Goal: Task Accomplishment & Management: Complete application form

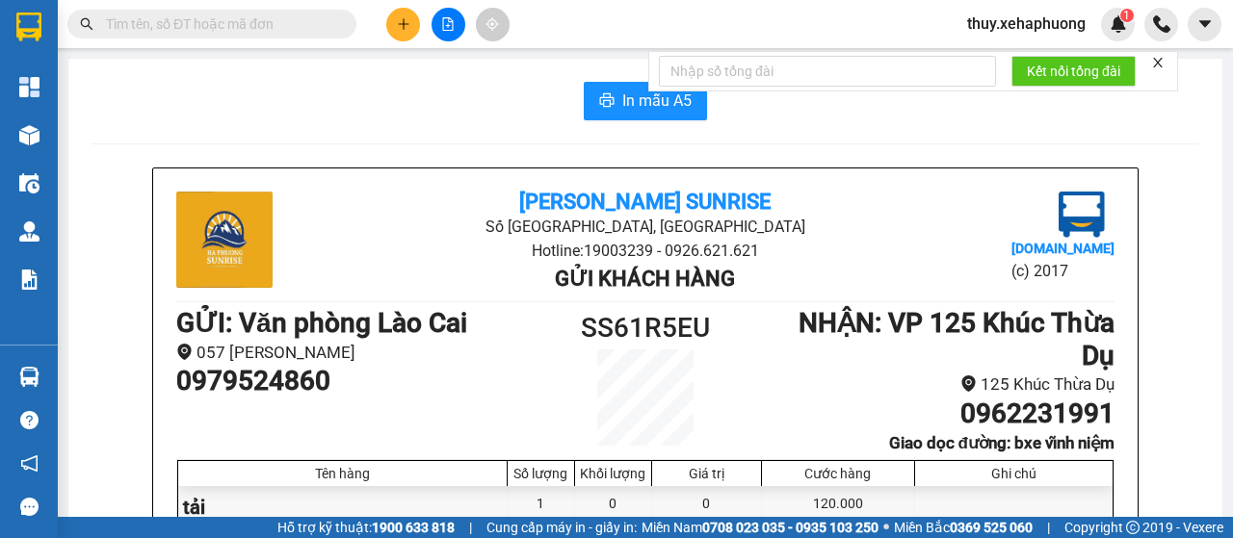
click at [397, 19] on icon "plus" at bounding box center [403, 23] width 13 height 13
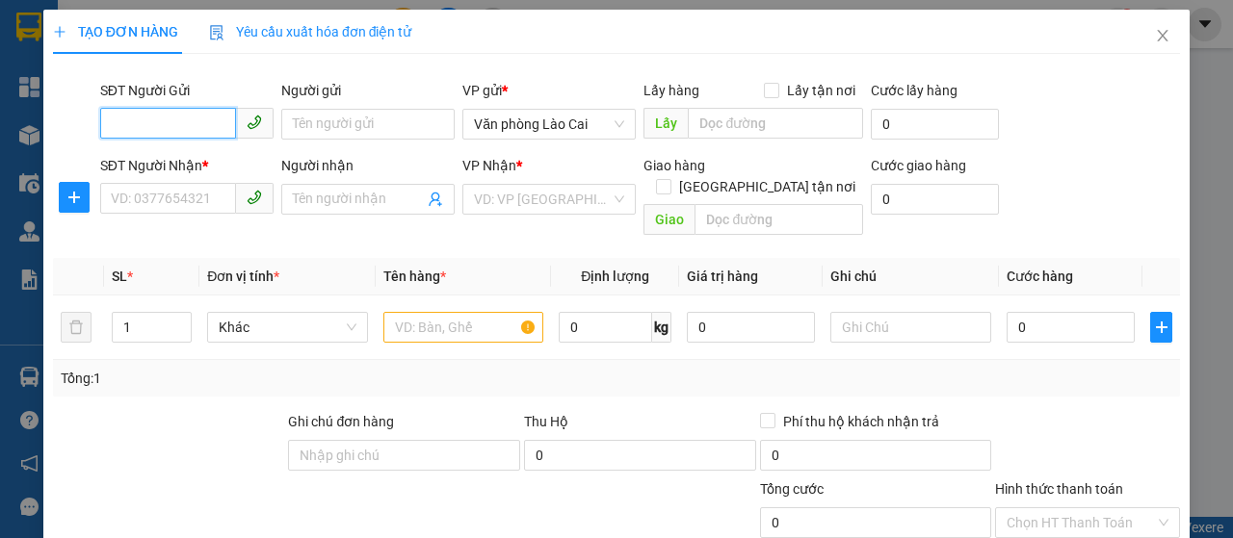
click at [158, 120] on input "SĐT Người Gửi" at bounding box center [168, 123] width 136 height 31
type input "0964597386"
click at [200, 157] on div "0964597386 - hoa tươi bách lam" at bounding box center [208, 162] width 195 height 21
type input "hoa tươi bách lam"
type input "0941338282"
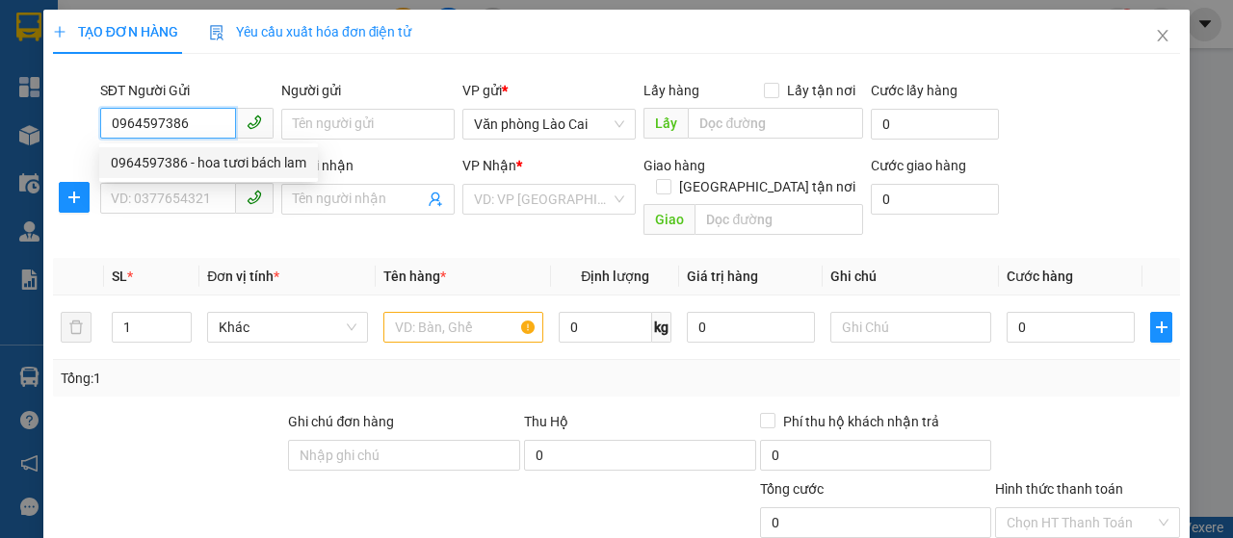
type input "[PERSON_NAME]"
type input "022 võ nguyên giáp"
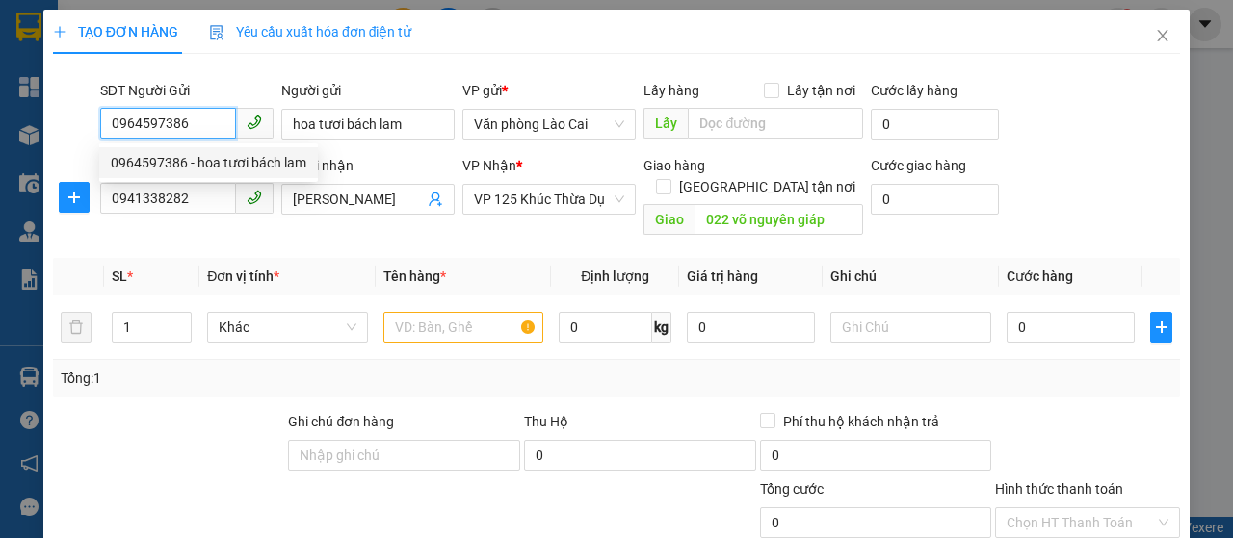
type input "80.000"
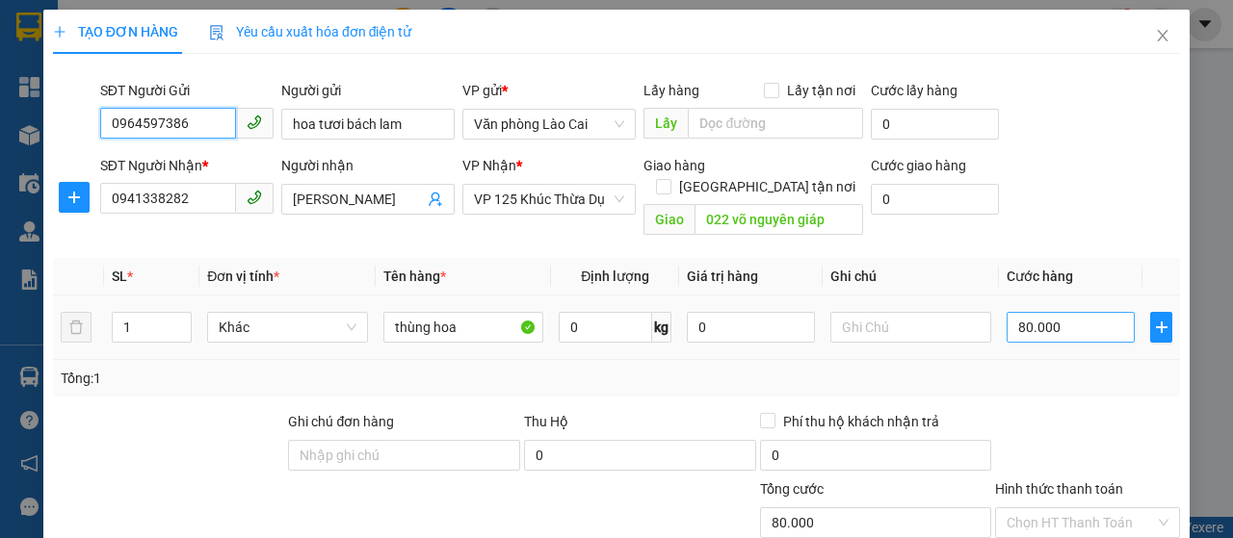
type input "0964597386"
click at [1060, 312] on input "80.000" at bounding box center [1070, 327] width 128 height 31
type input "0"
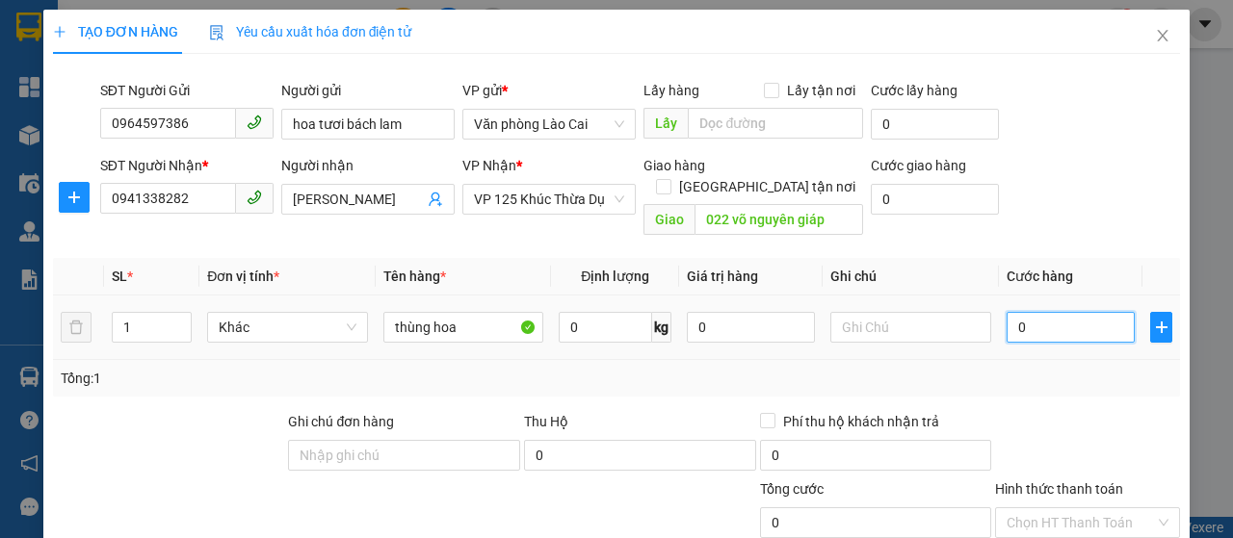
click at [1007, 312] on input "0" at bounding box center [1070, 327] width 128 height 31
type input "10"
type input "100"
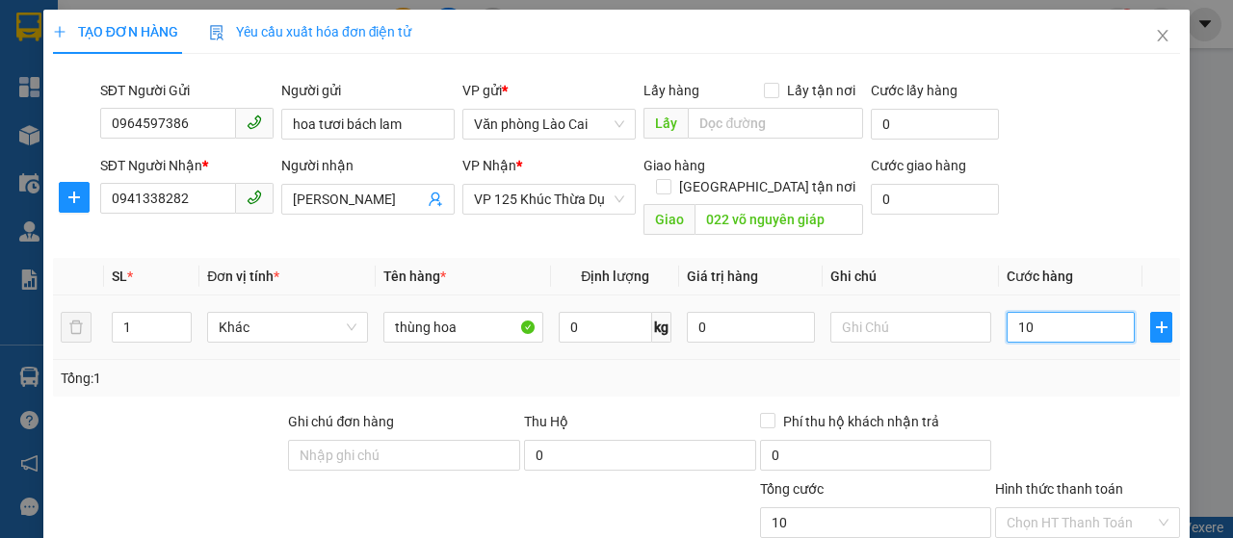
type input "100"
type input "1.000"
type input "10.000"
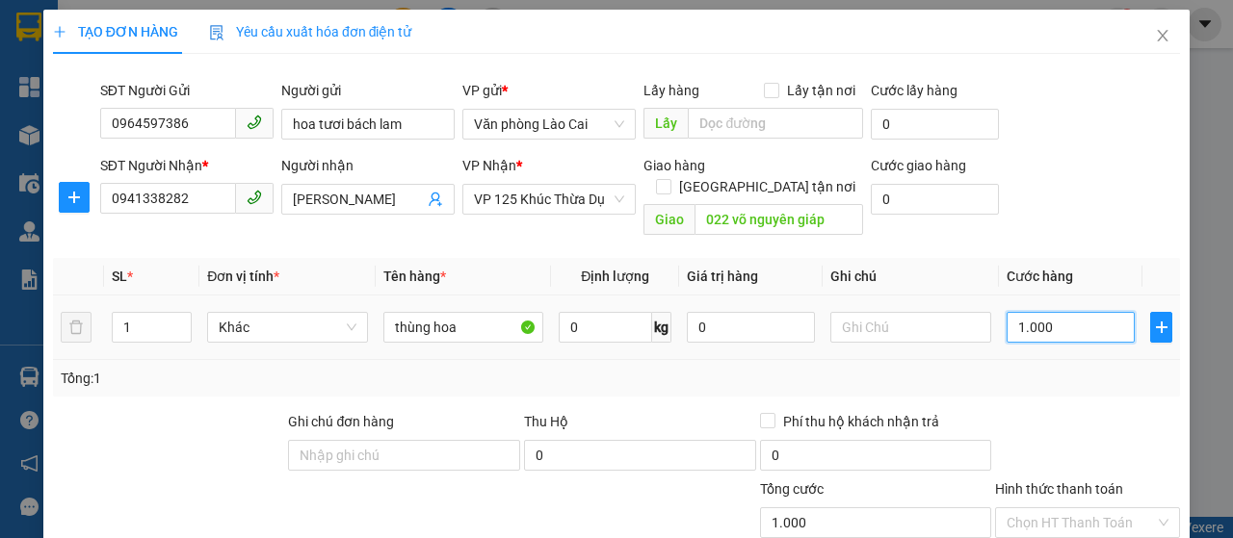
type input "10.000"
type input "100.000"
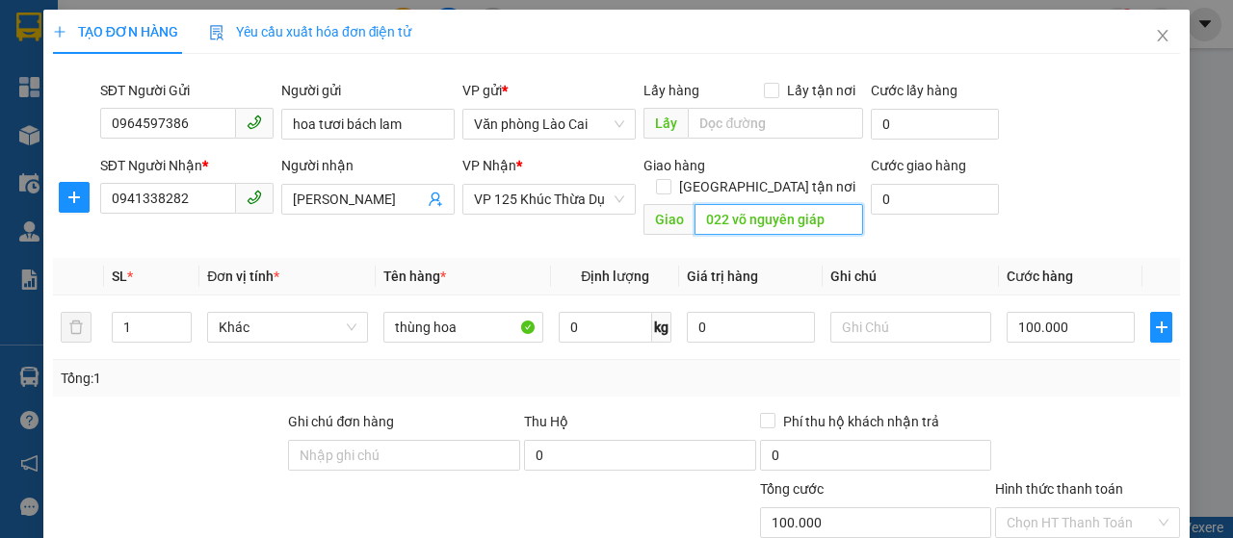
click at [820, 204] on input "022 võ nguyên giáp" at bounding box center [778, 219] width 168 height 31
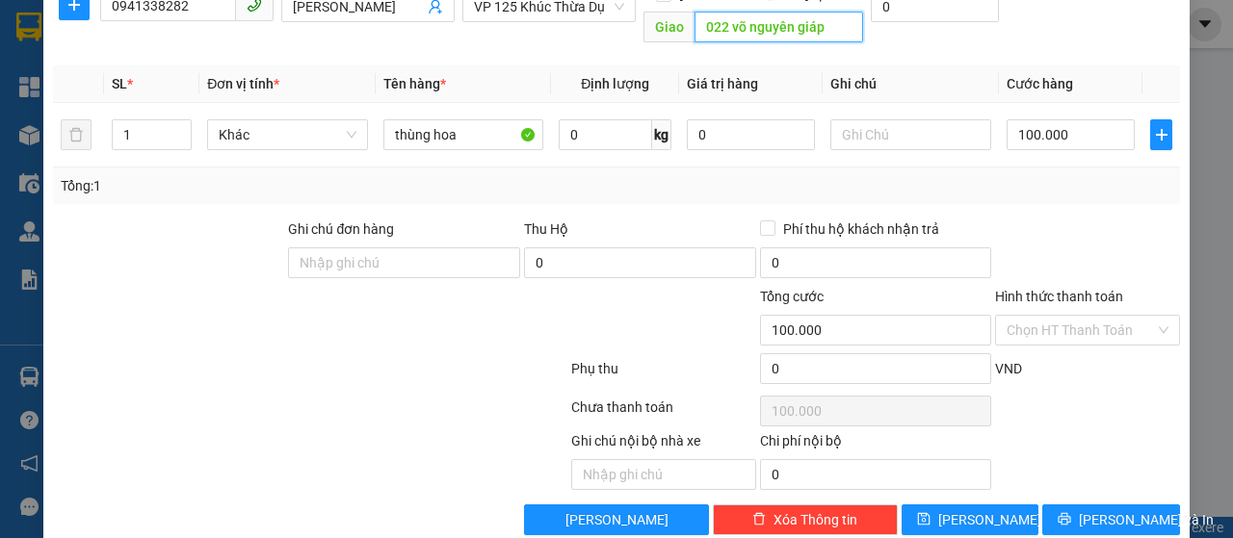
scroll to position [204, 0]
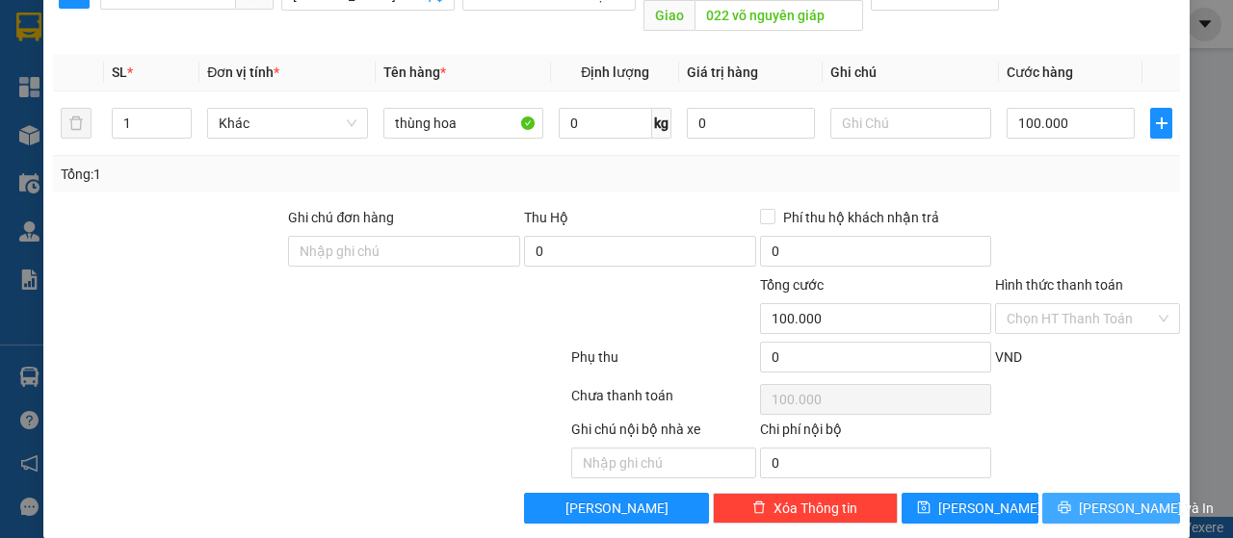
click at [1087, 498] on span "[PERSON_NAME] và In" at bounding box center [1145, 508] width 135 height 21
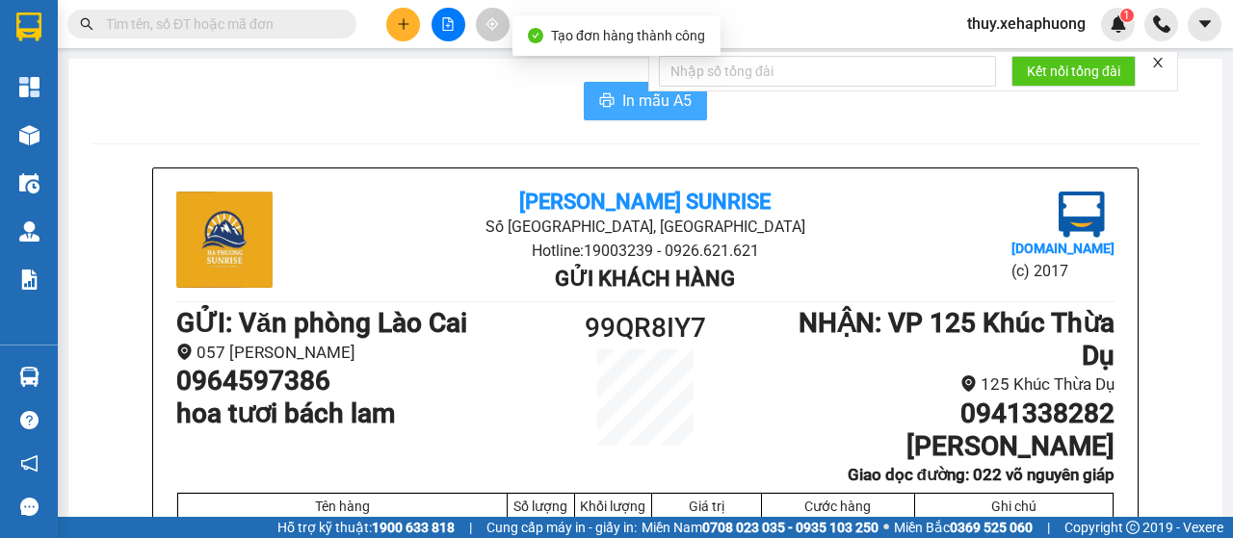
click at [605, 98] on icon "printer" at bounding box center [606, 99] width 15 height 15
click at [610, 96] on button "In mẫu A5" at bounding box center [645, 101] width 123 height 39
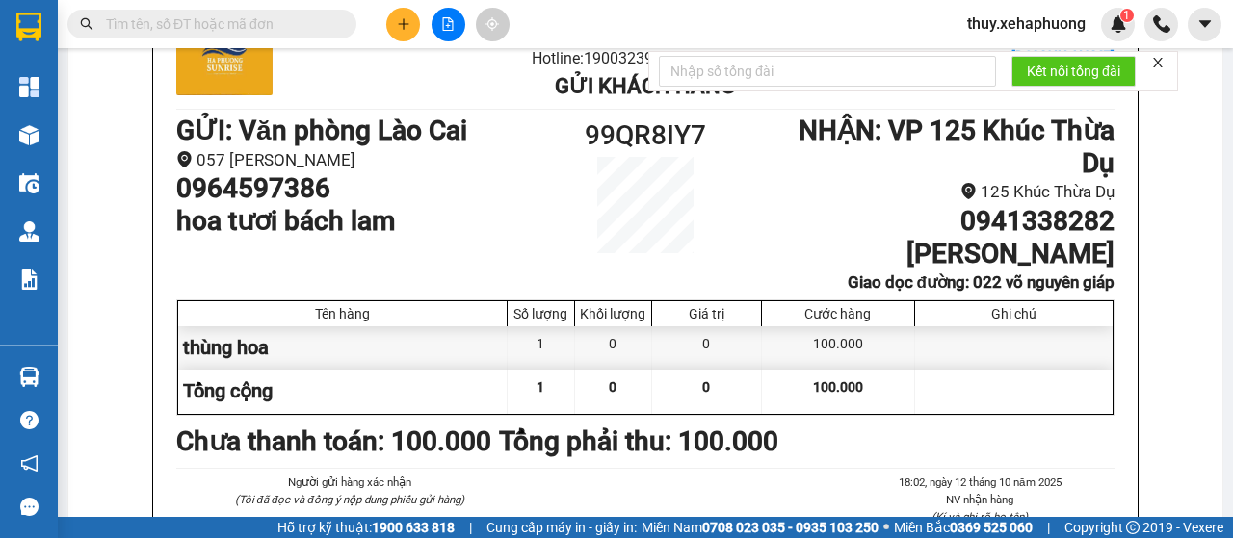
scroll to position [289, 0]
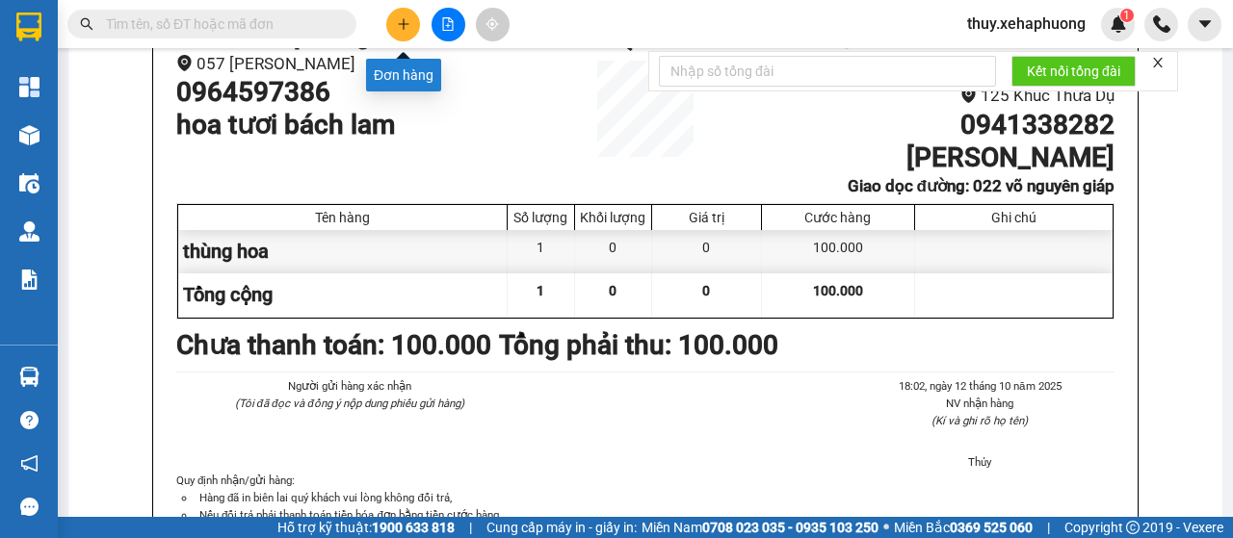
click at [405, 11] on button at bounding box center [403, 25] width 34 height 34
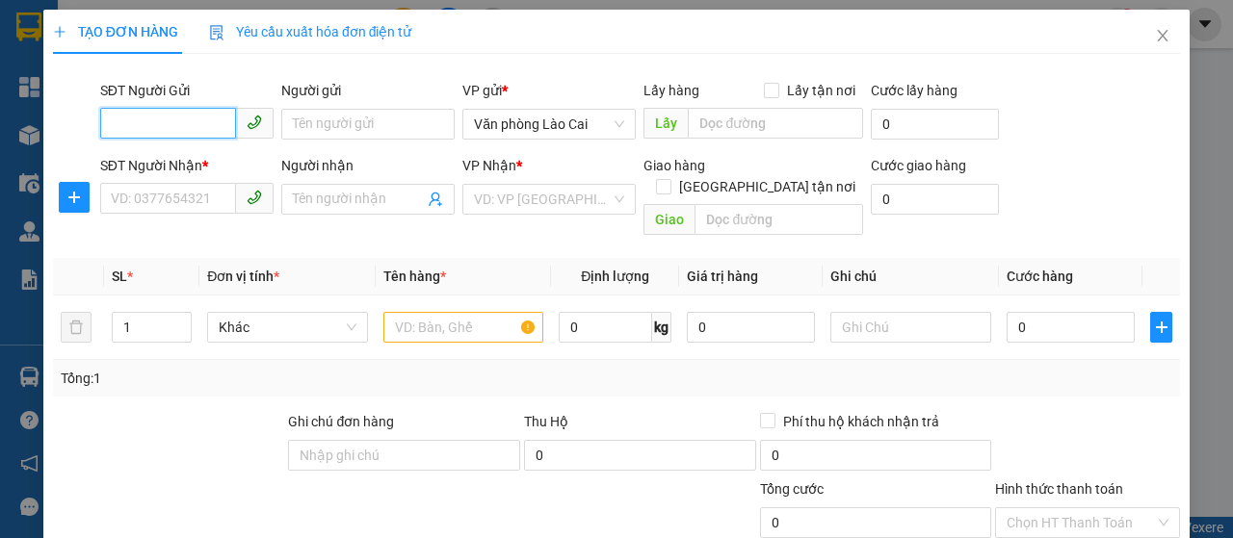
click at [200, 115] on input "SĐT Người Gửi" at bounding box center [168, 123] width 136 height 31
type input "0379228976"
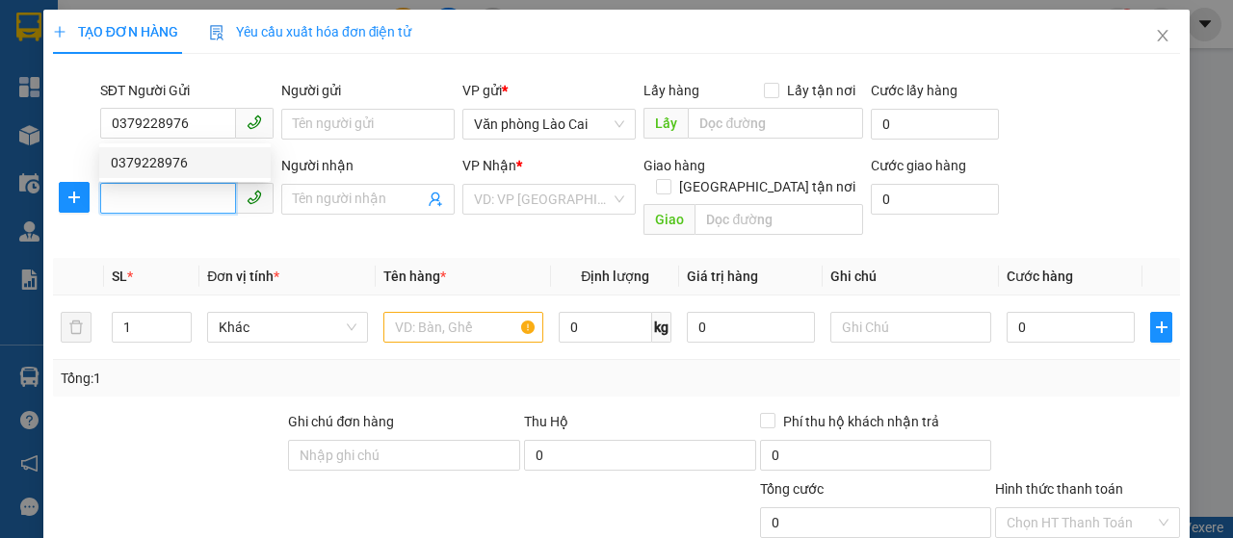
click at [169, 199] on input "SĐT Người Nhận *" at bounding box center [168, 198] width 136 height 31
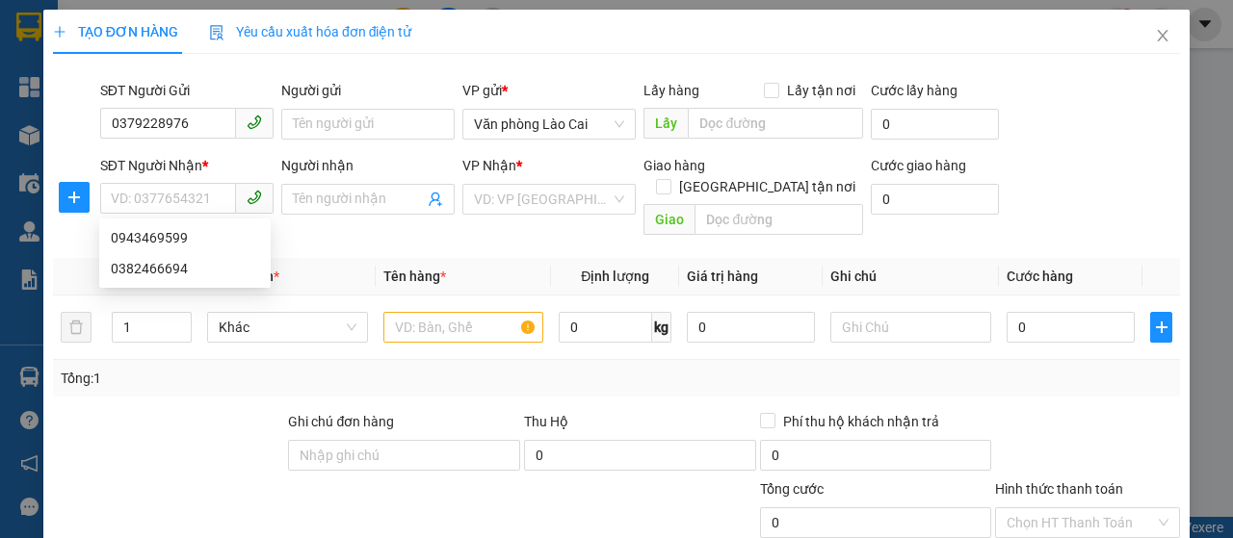
click at [186, 156] on div "SĐT Người Nhận *" at bounding box center [186, 165] width 173 height 21
click at [186, 183] on input "SĐT Người Nhận *" at bounding box center [168, 198] width 136 height 31
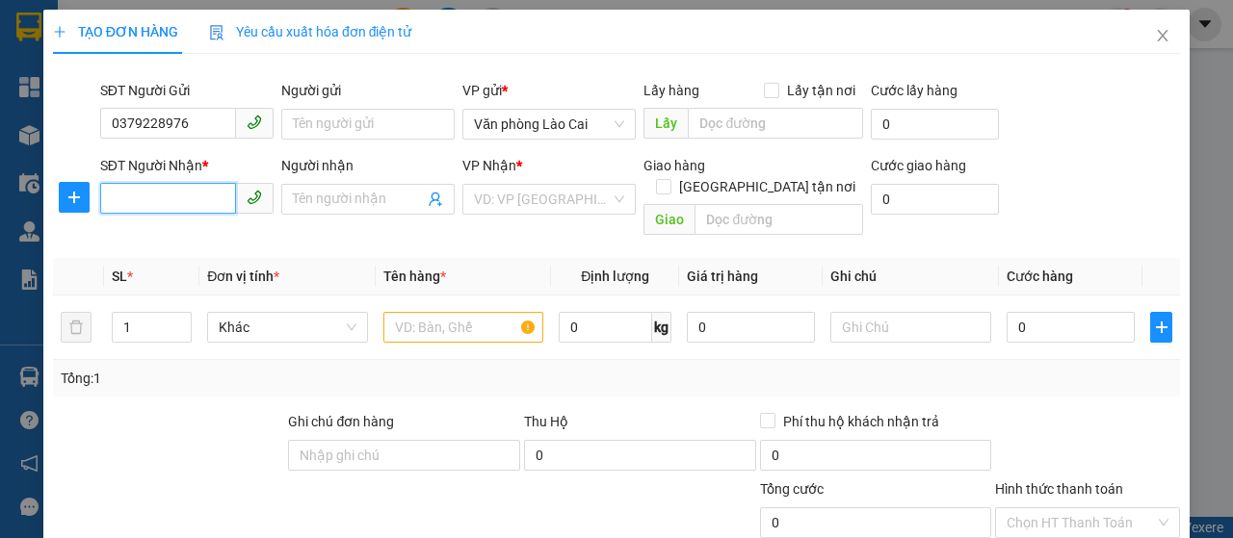
click at [173, 204] on input "SĐT Người Nhận *" at bounding box center [168, 198] width 136 height 31
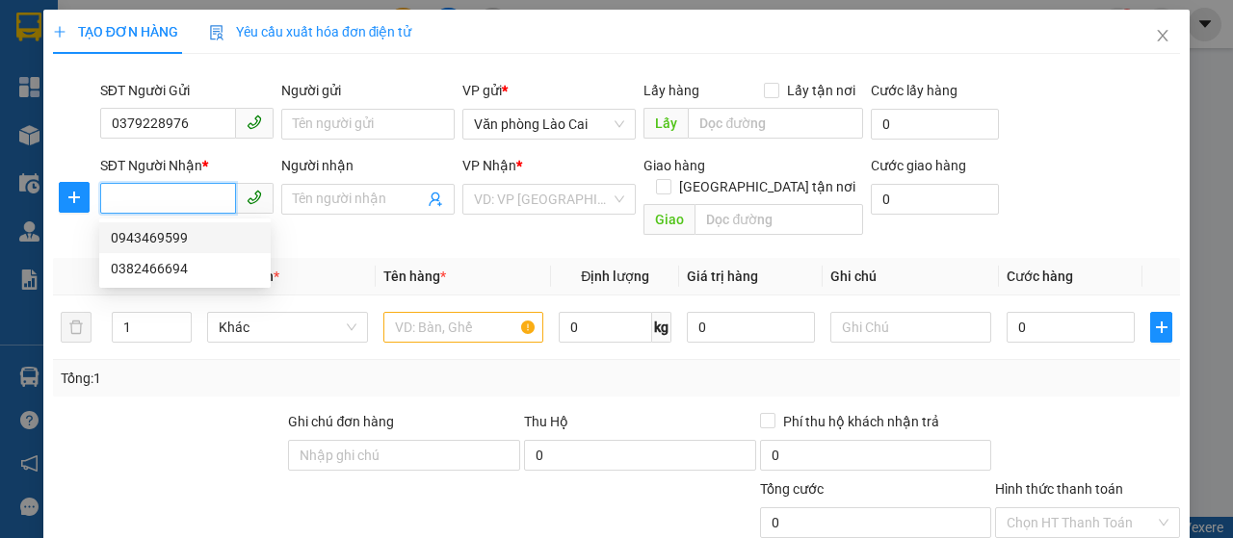
click at [175, 230] on div "0943469599" at bounding box center [185, 237] width 148 height 21
type input "0943469599"
type input "vĩnh niệm"
type input "100.000"
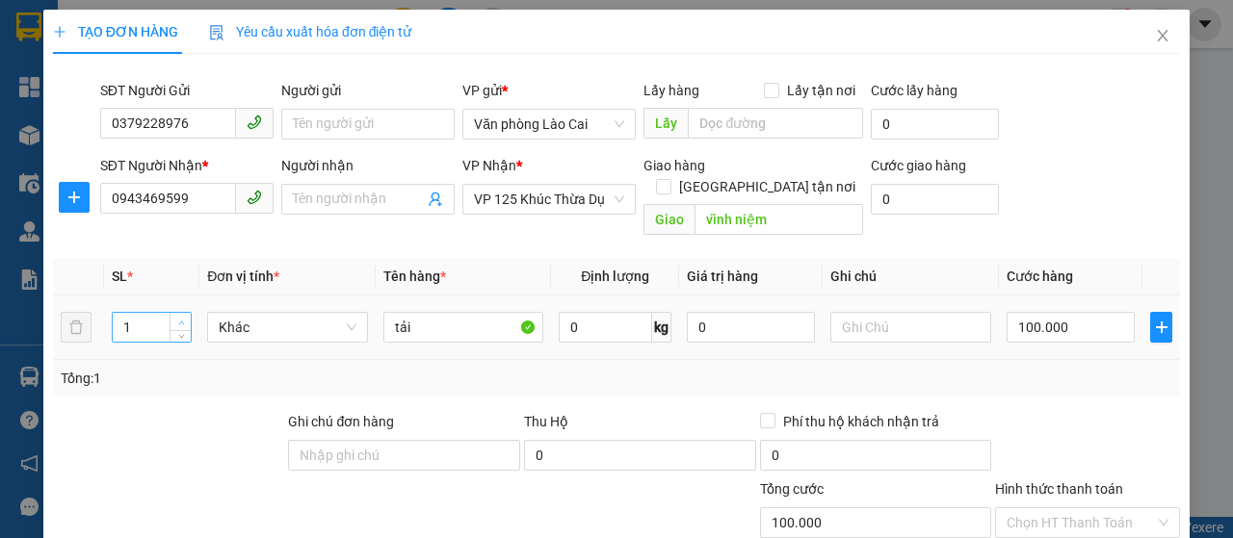
type input "2"
click at [181, 313] on span "Increase Value" at bounding box center [179, 321] width 21 height 17
click at [1072, 312] on input "100.000" at bounding box center [1070, 327] width 128 height 31
type input "0"
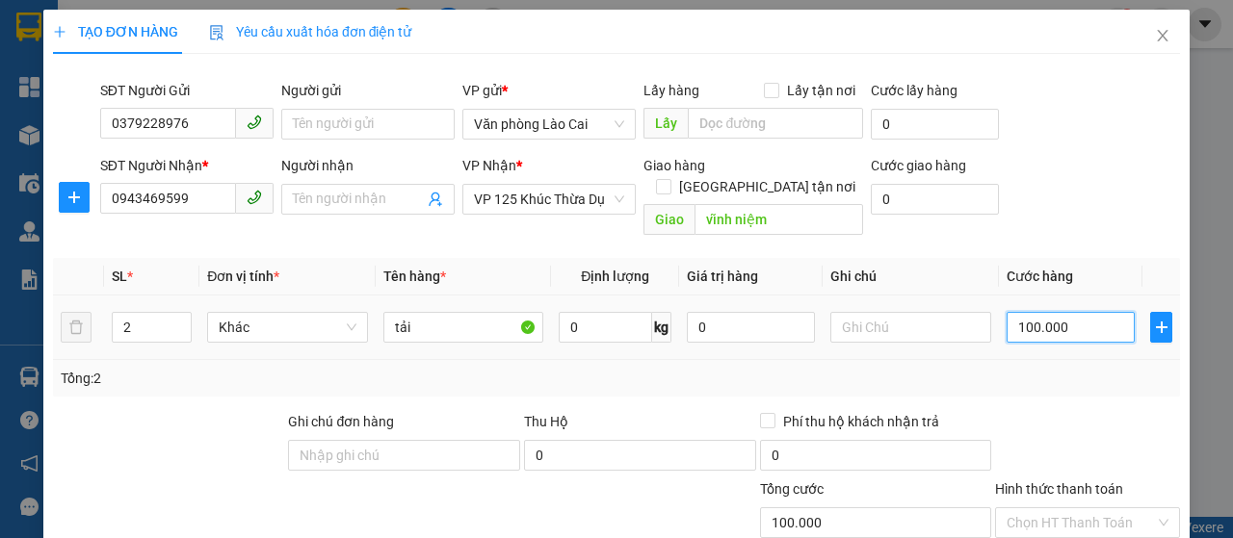
type input "0"
click at [1007, 312] on input "0" at bounding box center [1070, 327] width 128 height 31
type input "20"
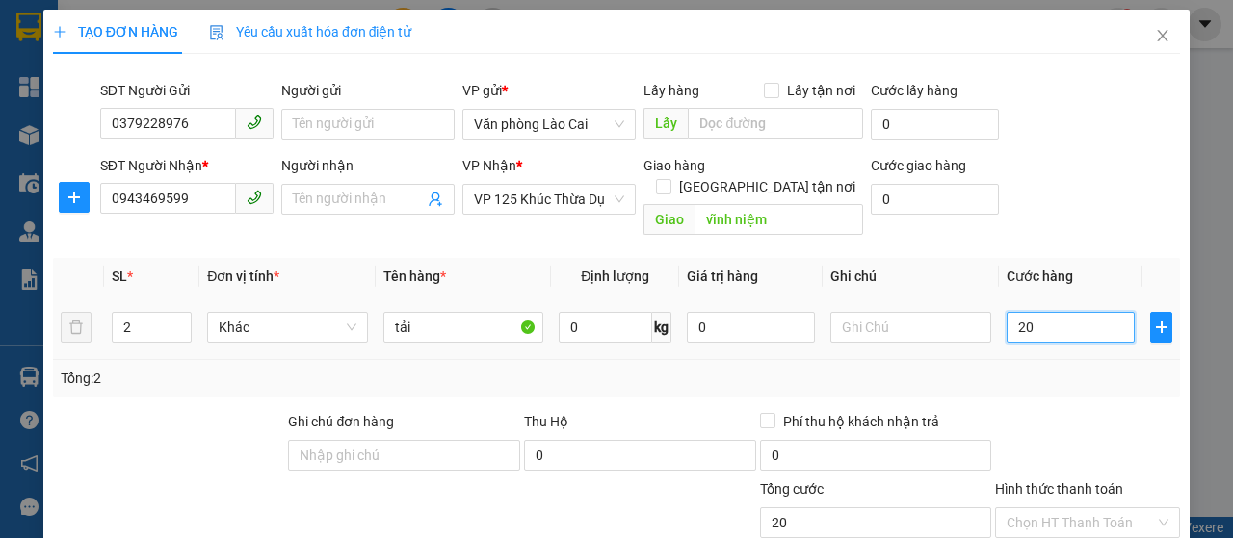
type input "200"
type input "2.000"
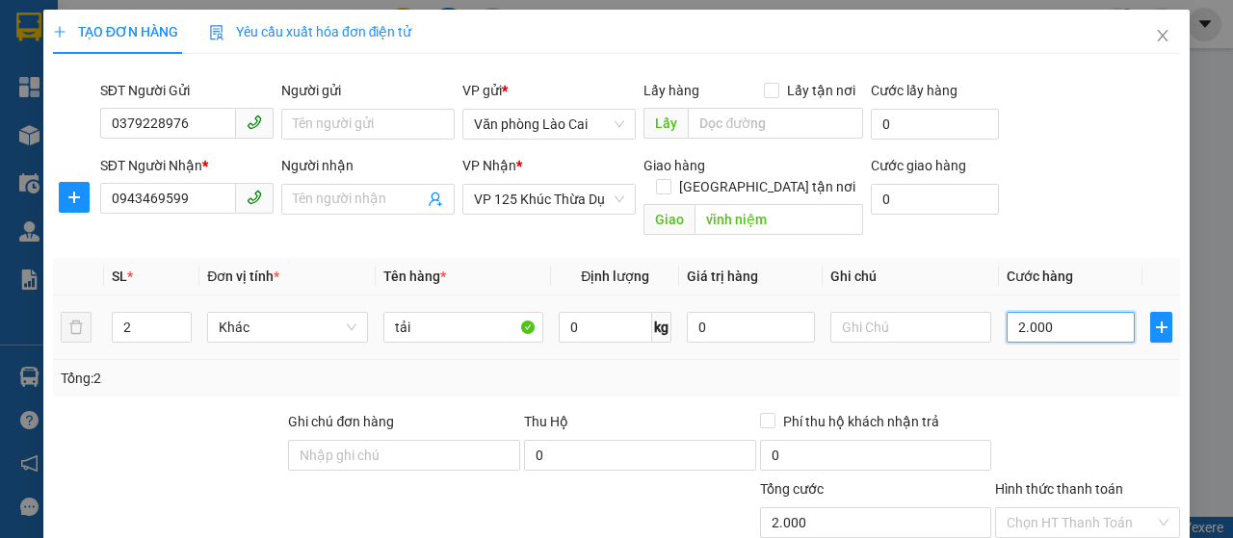
type input "20.000"
type input "200.000"
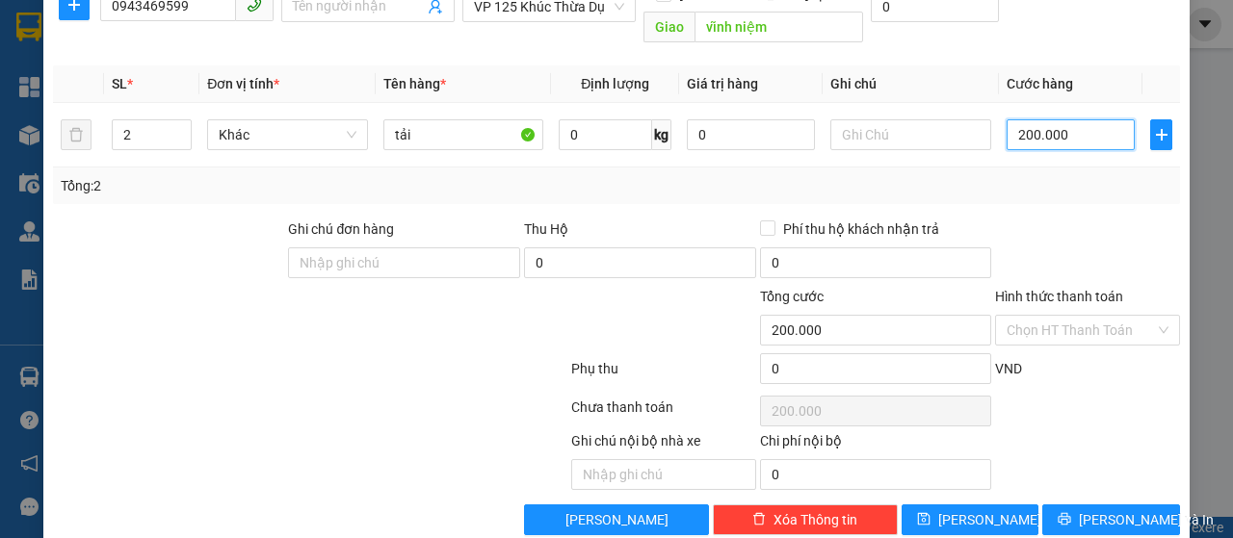
scroll to position [204, 0]
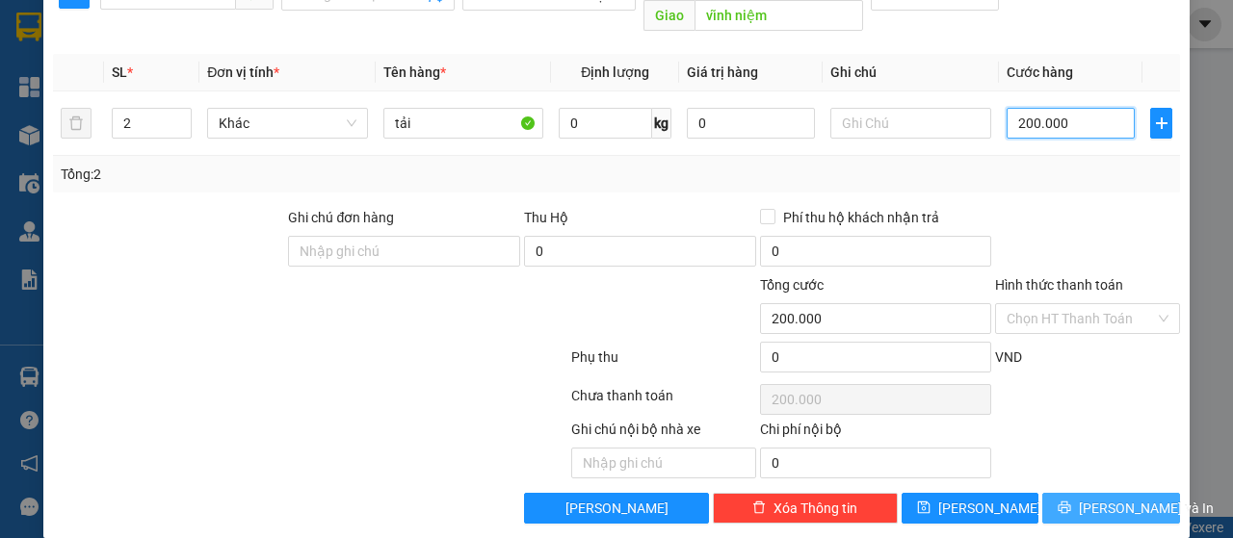
type input "200.000"
click at [1086, 498] on span "[PERSON_NAME] và In" at bounding box center [1145, 508] width 135 height 21
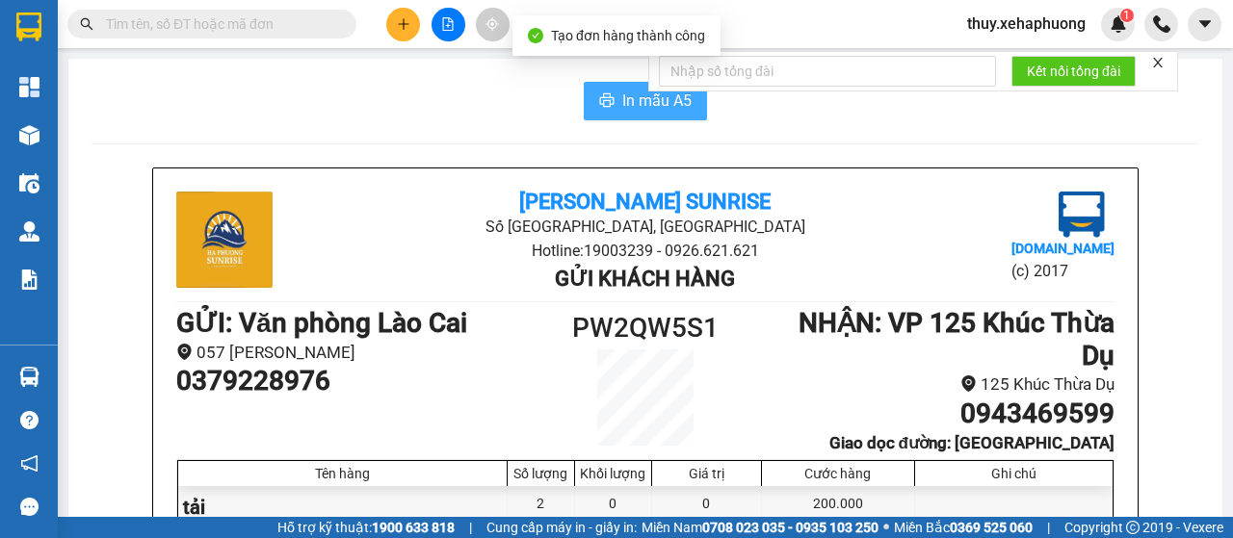
click at [622, 89] on span "In mẫu A5" at bounding box center [656, 101] width 69 height 24
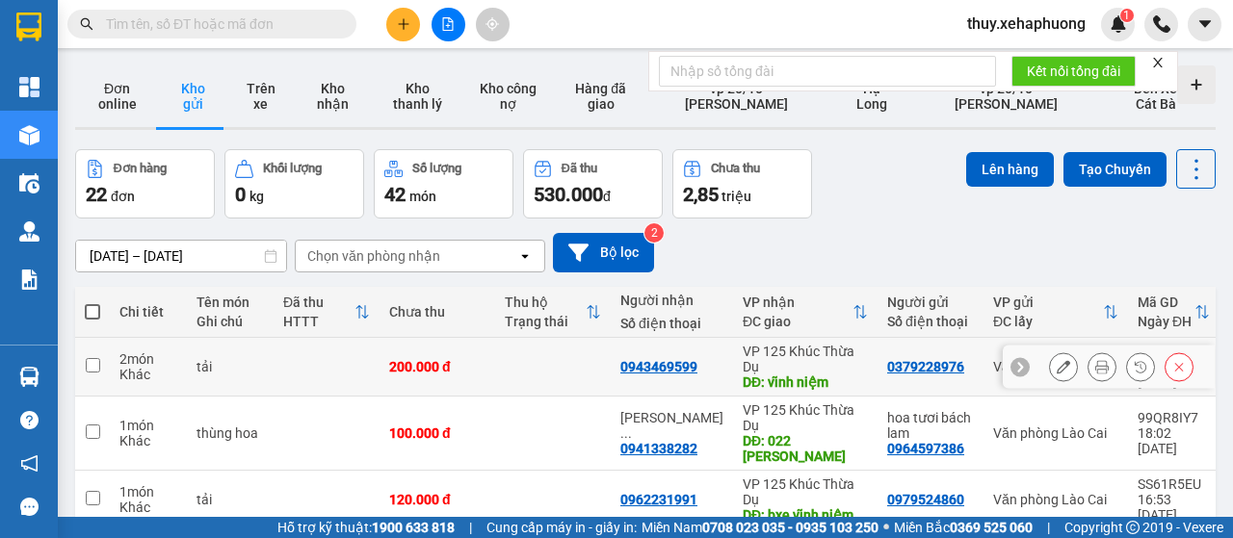
click at [1056, 366] on icon at bounding box center [1062, 366] width 13 height 13
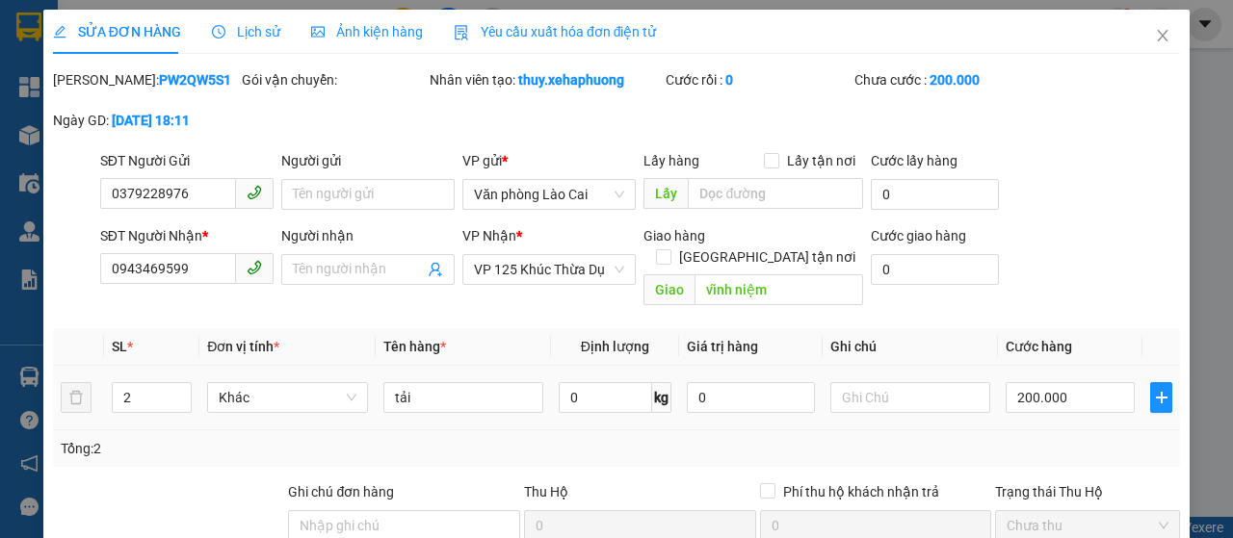
type input "0379228976"
type input "0943469599"
type input "vĩnh niệm"
type input "0"
type input "200.000"
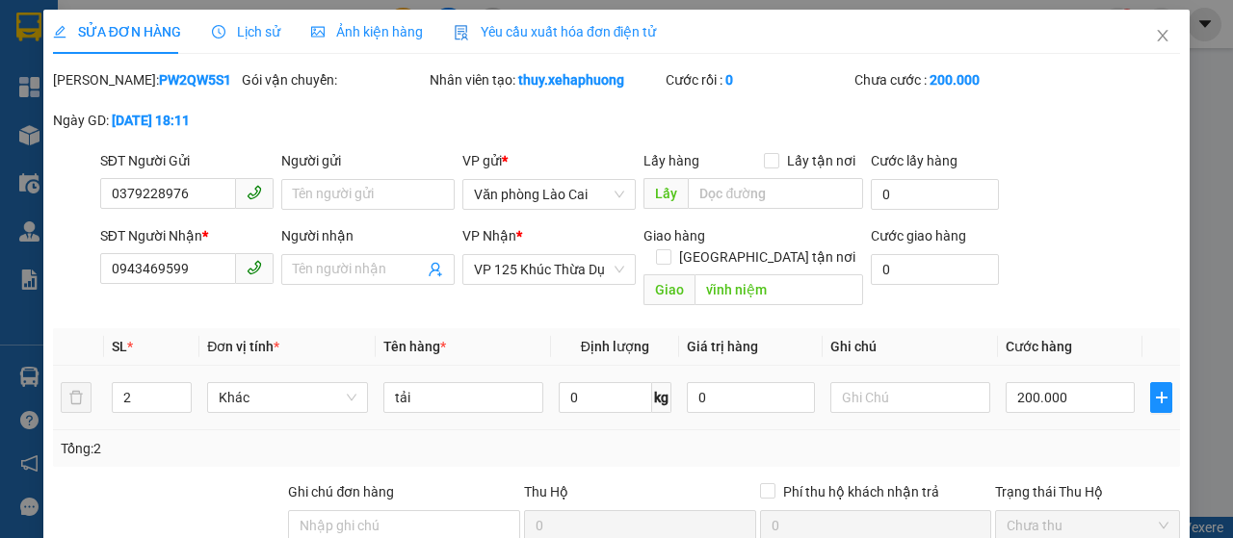
type input "200.000"
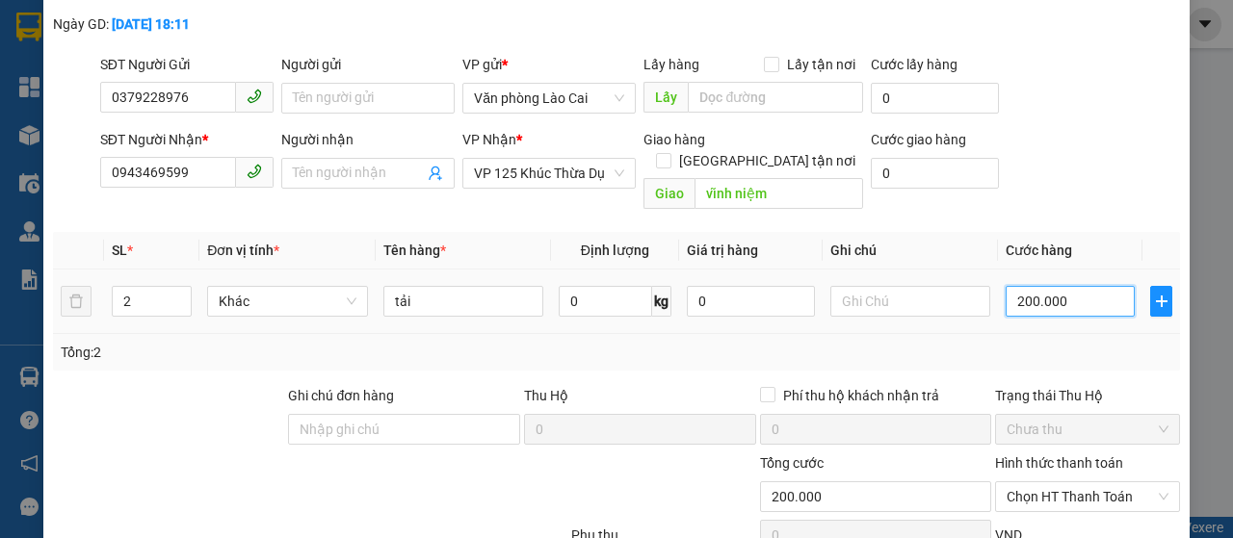
type input "0"
click at [1005, 305] on input "0" at bounding box center [1069, 301] width 129 height 31
type input "10"
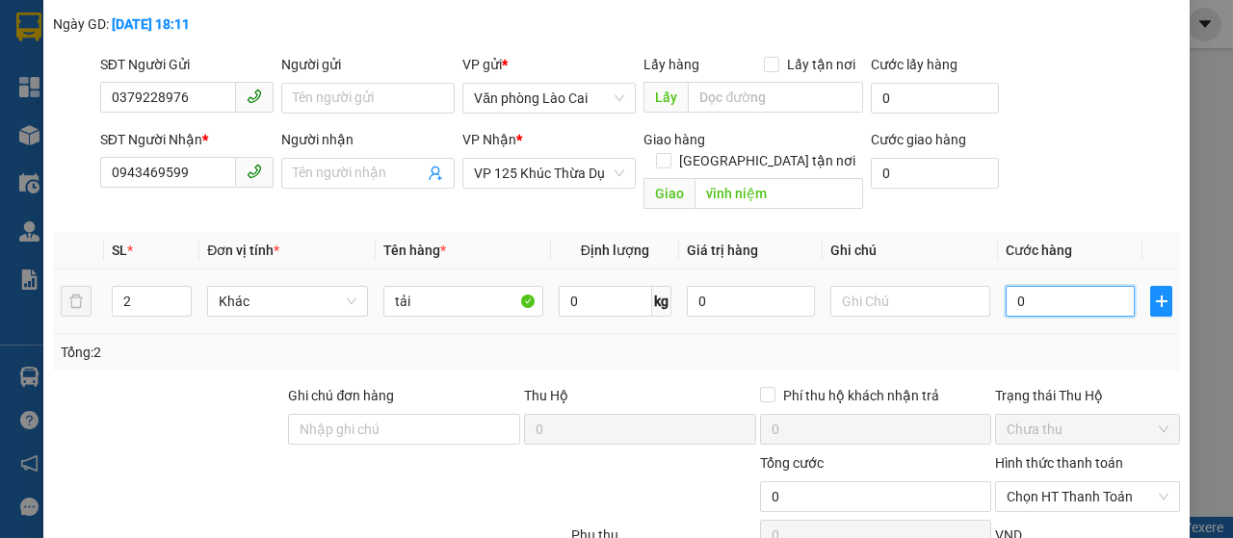
type input "10"
type input "180"
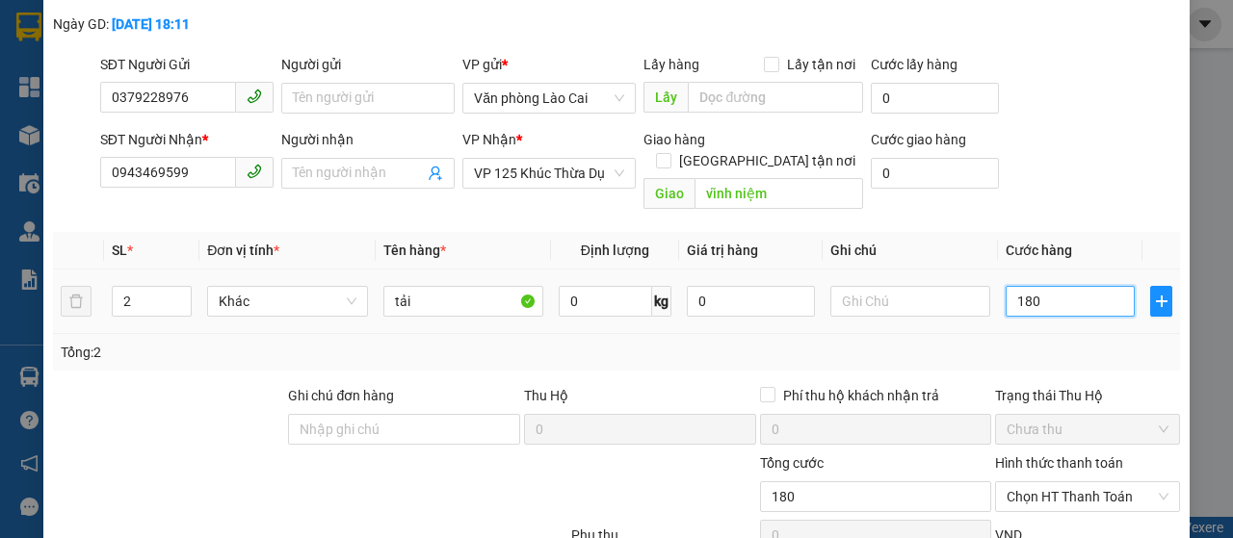
type input "1.800"
type input "18.000"
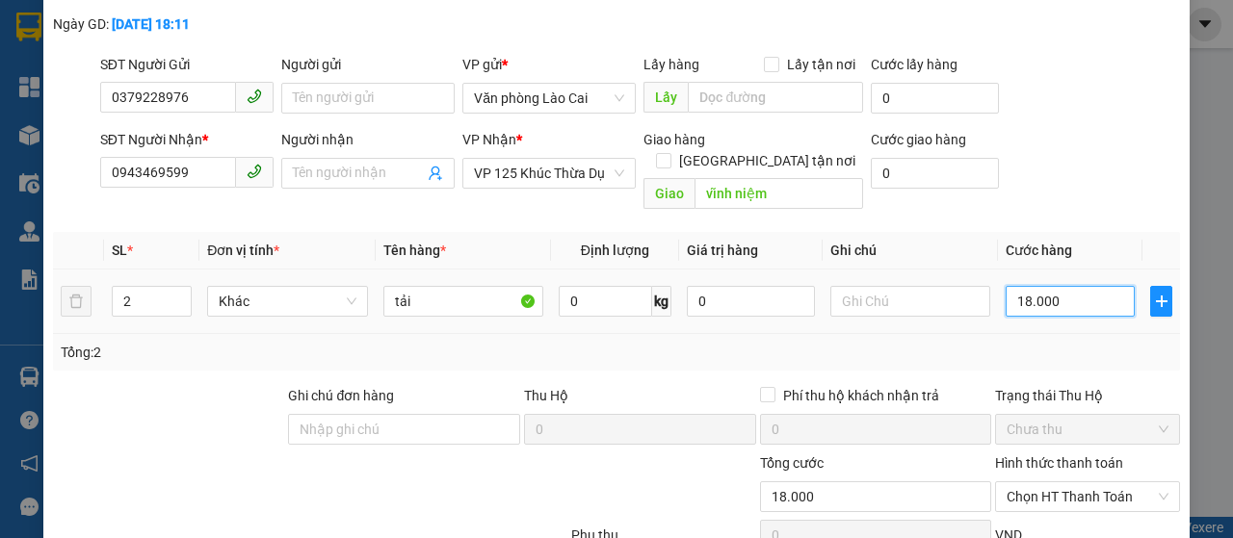
type input "180.000"
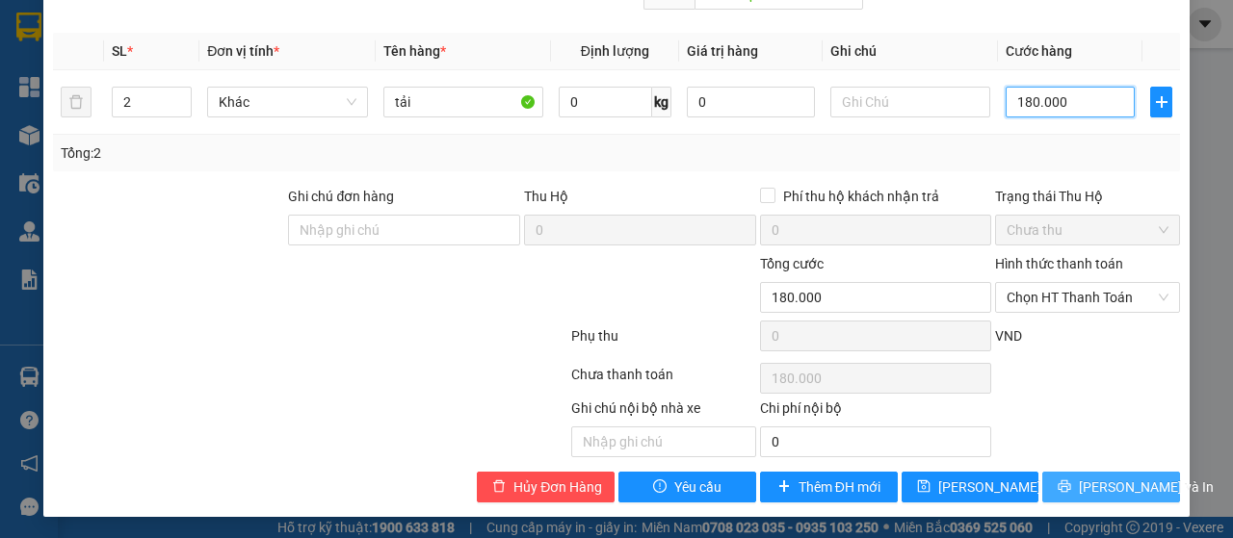
type input "180.000"
click at [1114, 485] on span "[PERSON_NAME] và In" at bounding box center [1145, 487] width 135 height 21
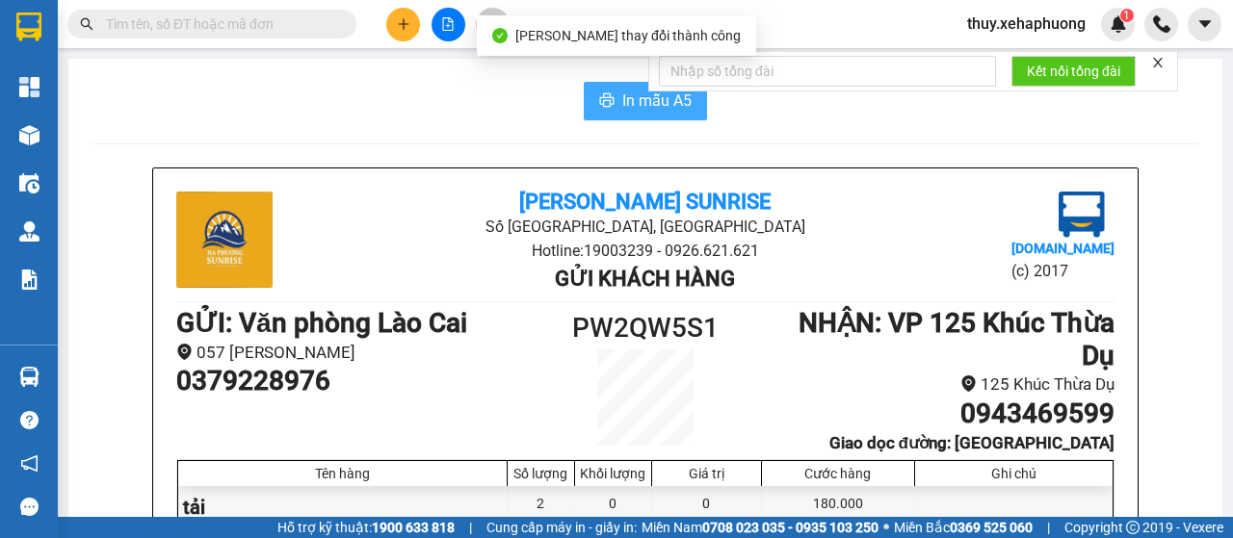
click at [600, 107] on icon "printer" at bounding box center [607, 99] width 14 height 13
